Goal: Task Accomplishment & Management: Use online tool/utility

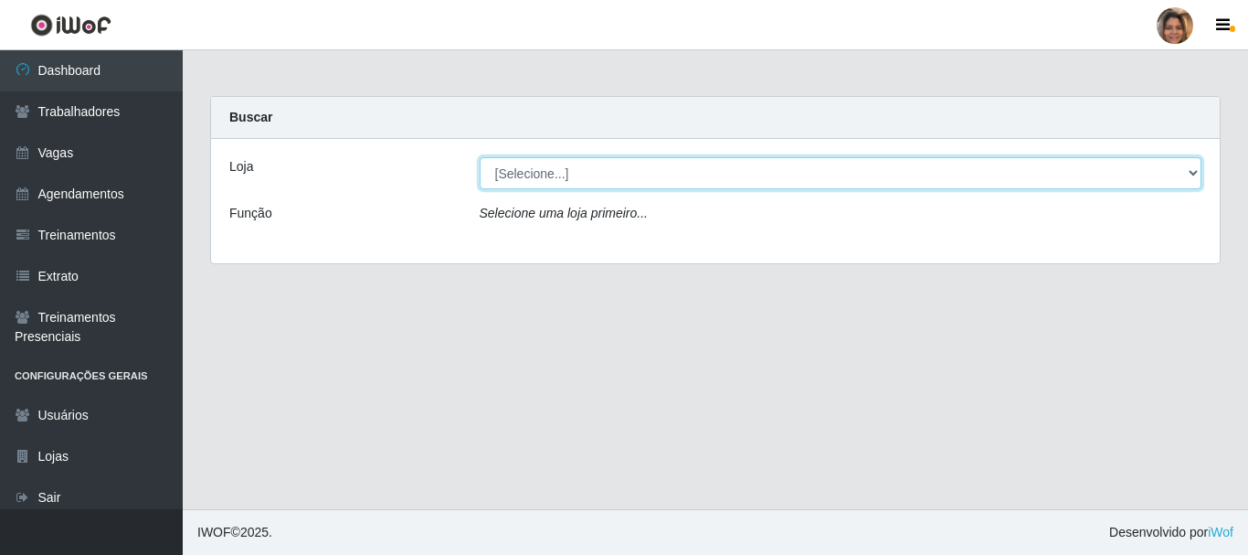
drag, startPoint x: 1218, startPoint y: 181, endPoint x: 1197, endPoint y: 174, distance: 22.2
click at [1197, 174] on select "[Selecione...] Mar Vermelho - CEASA Mar Vermelho - Centro de Distribuição" at bounding box center [841, 173] width 723 height 32
select select "474"
click at [480, 157] on select "[Selecione...] Mar Vermelho - CEASA Mar Vermelho - Centro de Distribuição" at bounding box center [841, 173] width 723 height 32
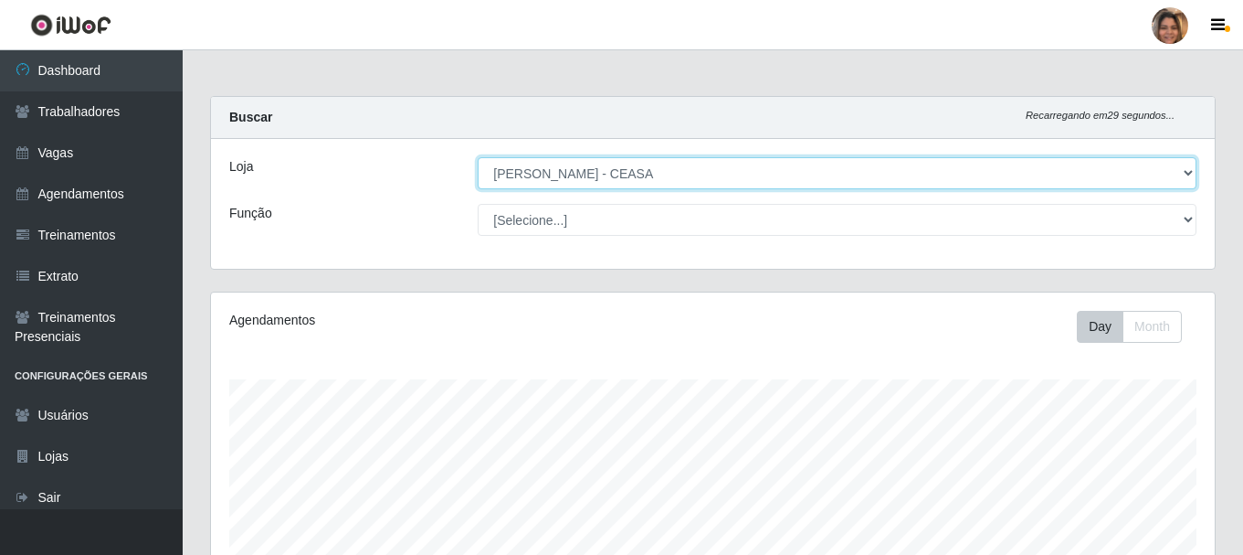
scroll to position [379, 1004]
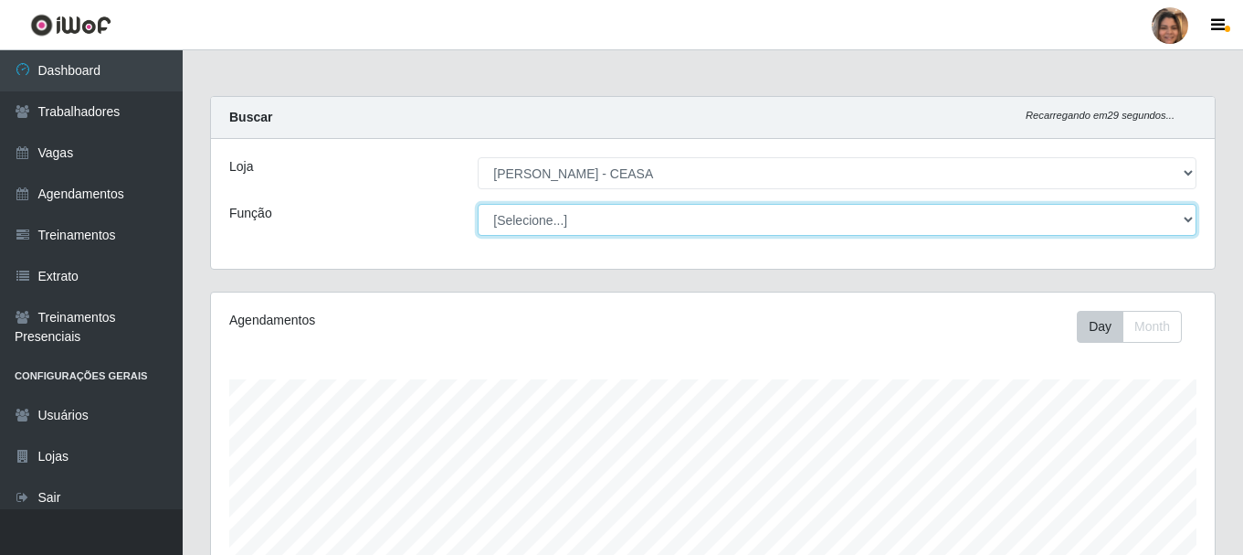
drag, startPoint x: 1093, startPoint y: 228, endPoint x: 1189, endPoint y: 223, distance: 96.1
click at [1189, 223] on select "[Selecione...] Repositor Repositor + Repositor ++" at bounding box center [837, 220] width 719 height 32
select select "24"
click at [478, 204] on select "[Selecione...] Repositor Repositor + Repositor ++" at bounding box center [837, 220] width 719 height 32
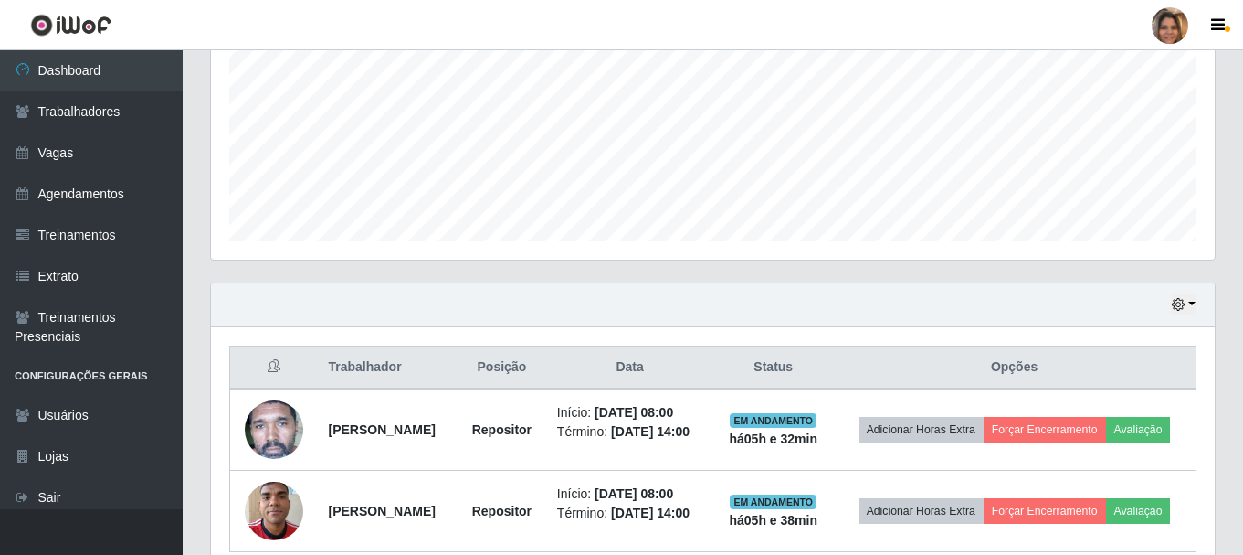
scroll to position [523, 0]
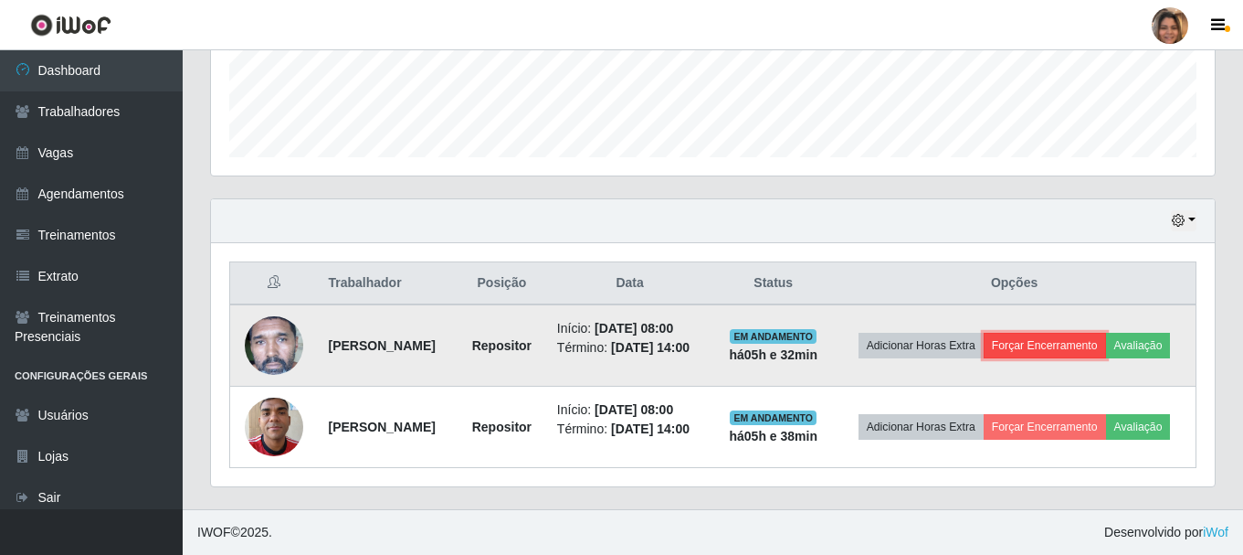
click at [1090, 333] on button "Forçar Encerramento" at bounding box center [1045, 346] width 122 height 26
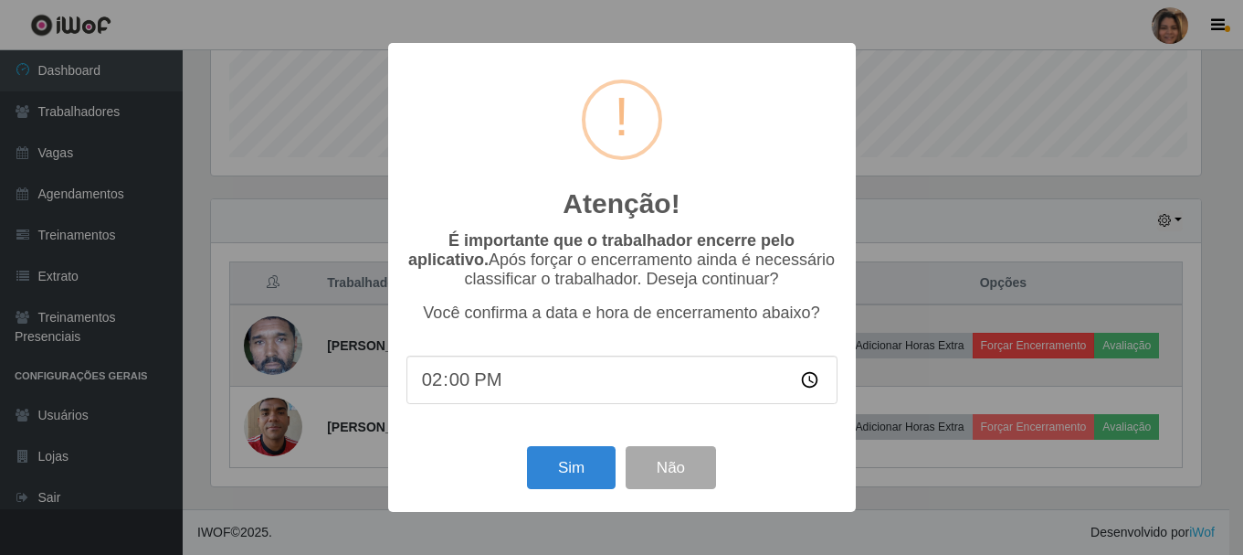
scroll to position [379, 995]
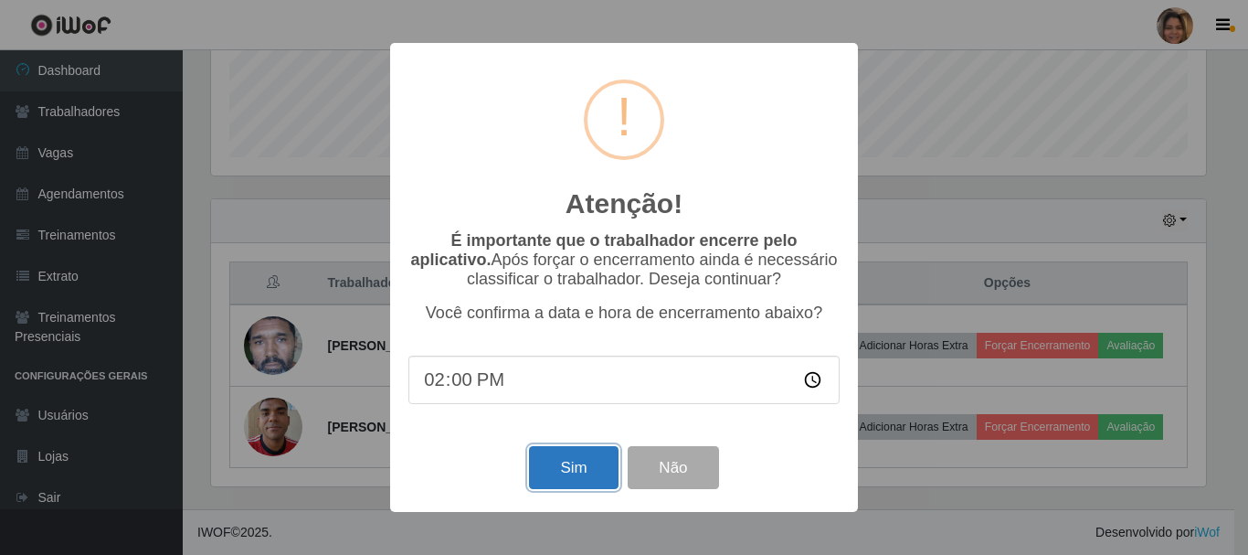
click at [557, 460] on button "Sim" at bounding box center [573, 467] width 89 height 43
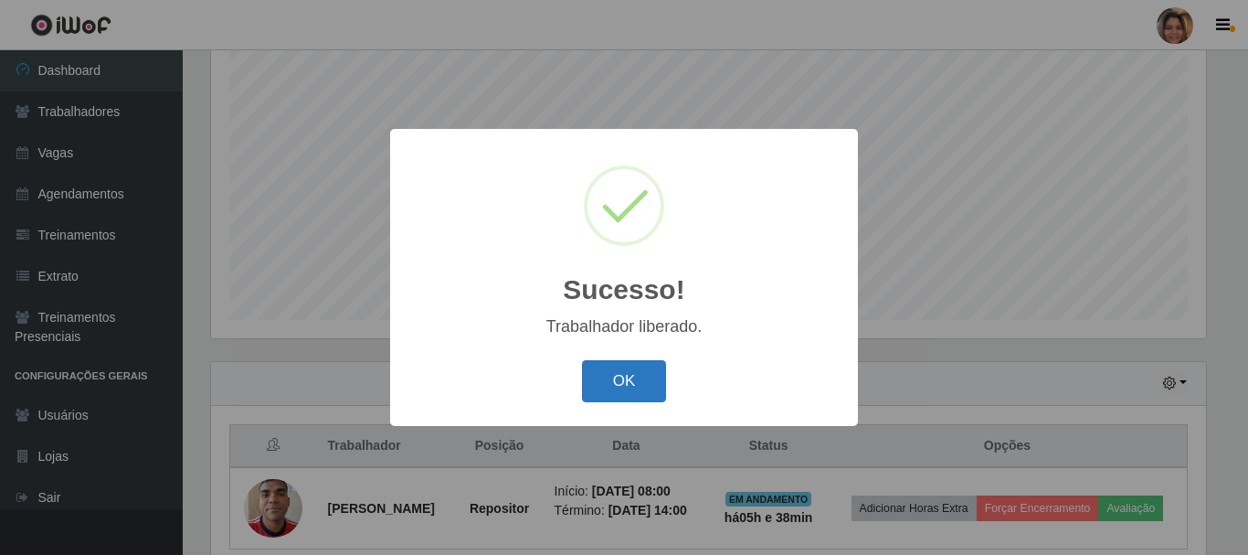
click at [610, 370] on button "OK" at bounding box center [624, 381] width 85 height 43
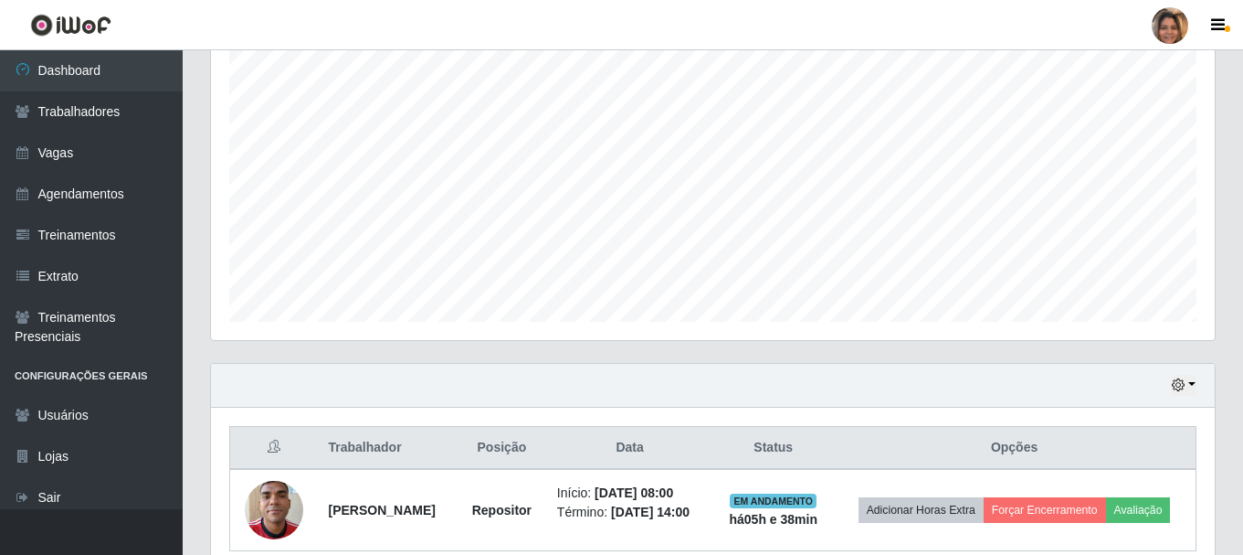
scroll to position [428, 0]
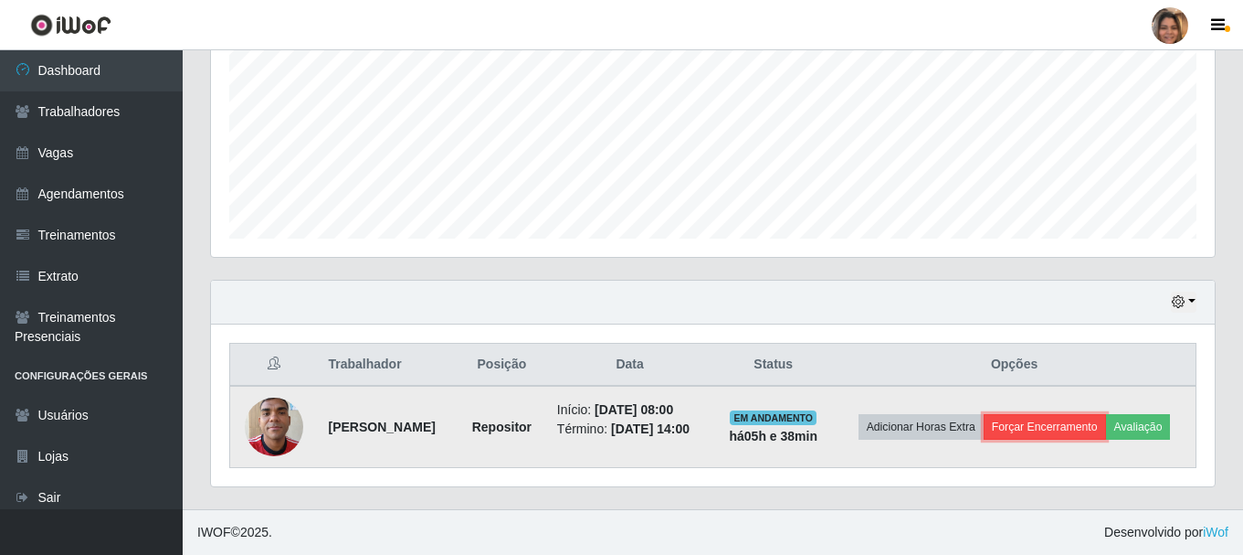
click at [1105, 414] on button "Forçar Encerramento" at bounding box center [1045, 427] width 122 height 26
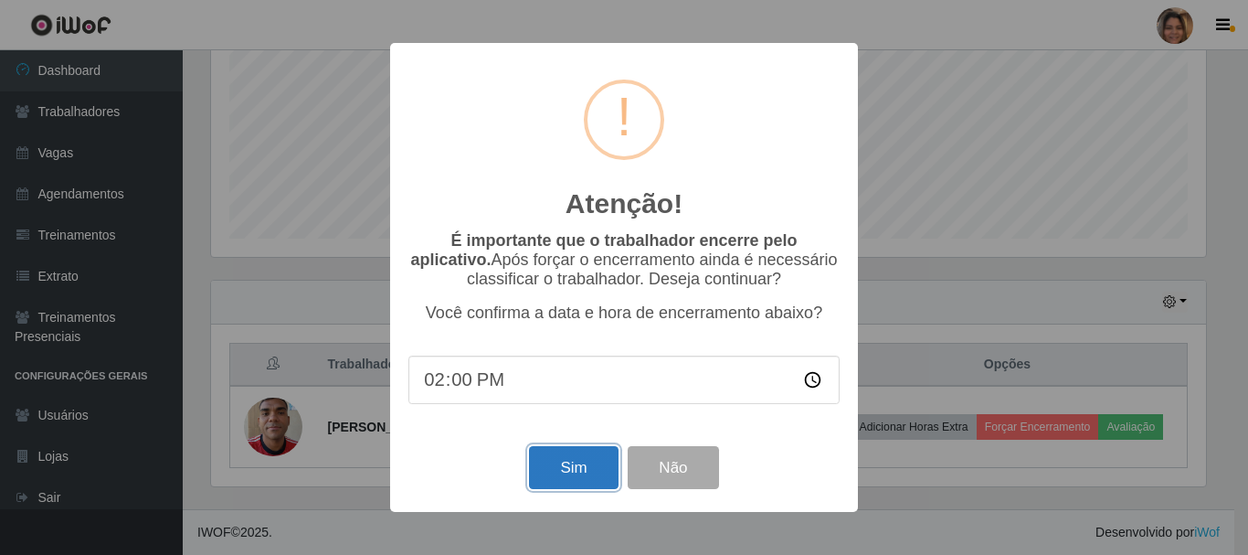
click at [593, 459] on button "Sim" at bounding box center [573, 467] width 89 height 43
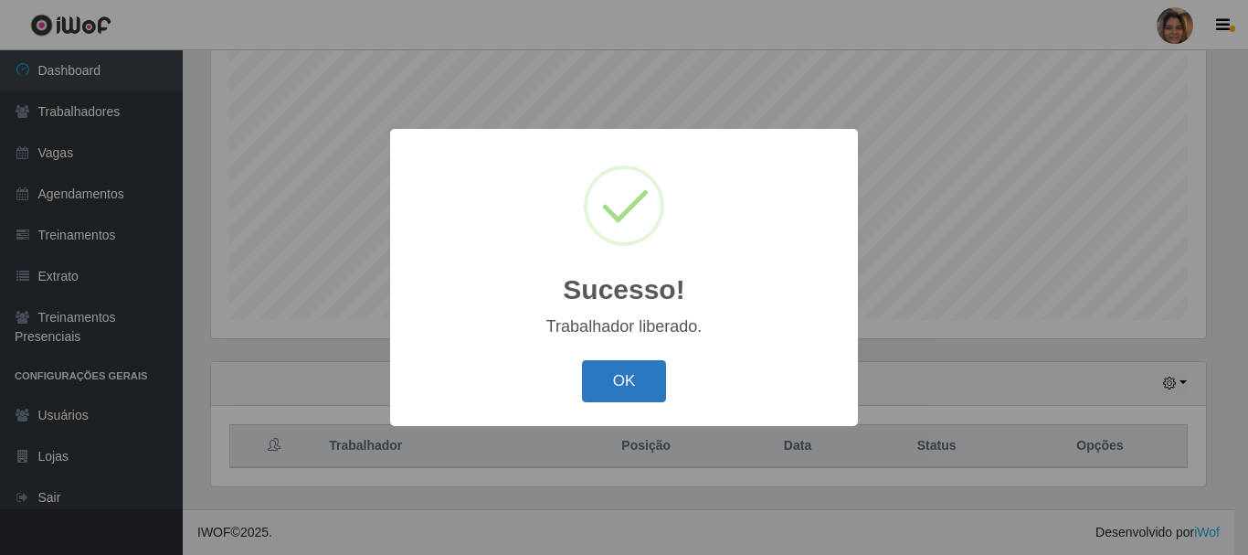
click at [629, 376] on button "OK" at bounding box center [624, 381] width 85 height 43
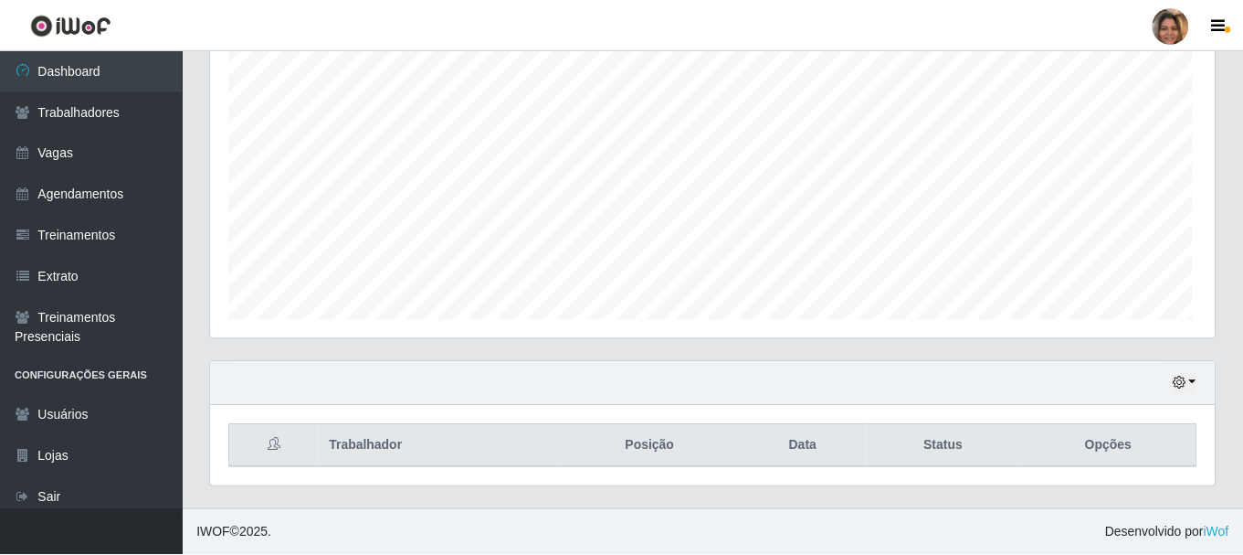
scroll to position [379, 1004]
